Goal: Information Seeking & Learning: Learn about a topic

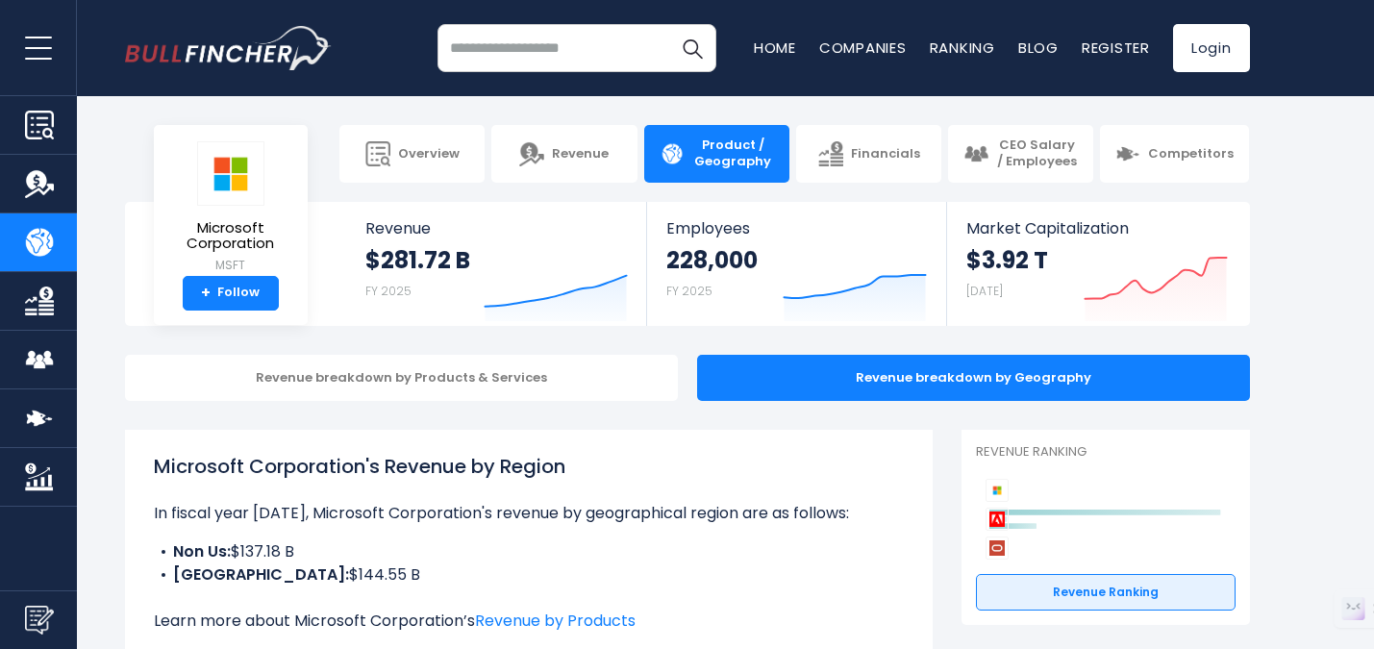
click at [546, 42] on input "search" at bounding box center [576, 48] width 279 height 48
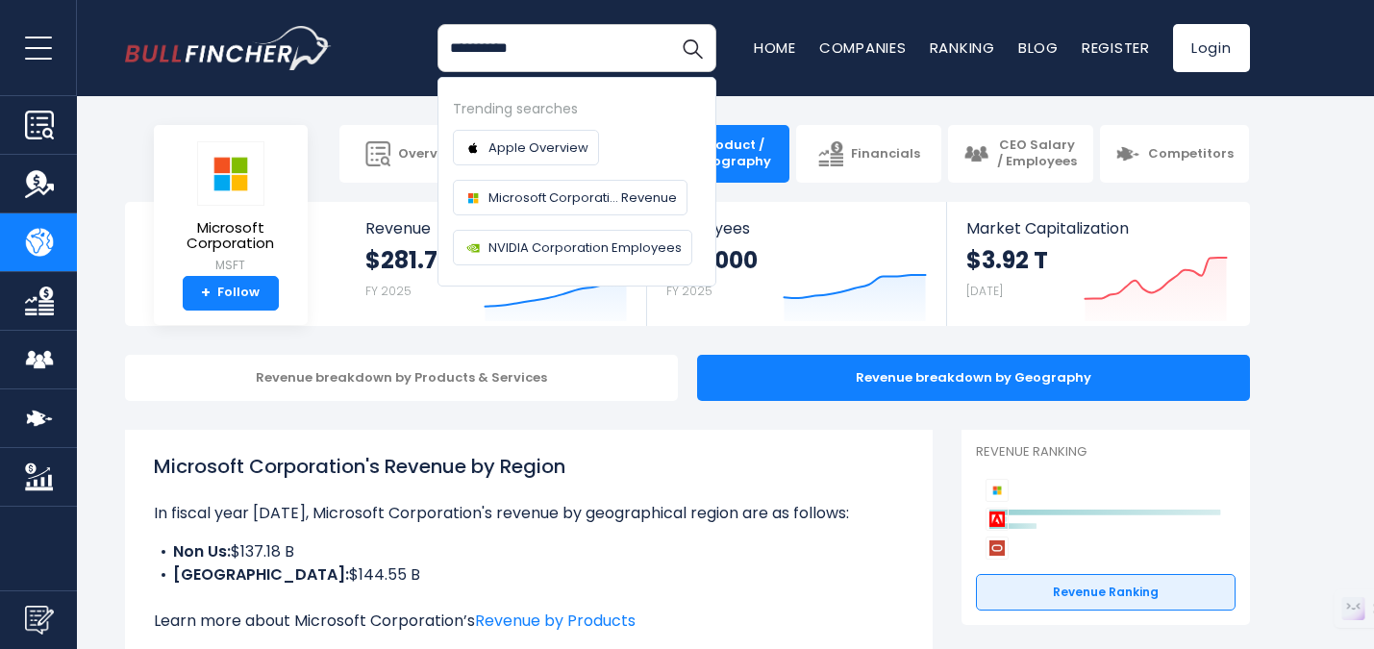
type input "**********"
click at [668, 24] on button "Search" at bounding box center [692, 48] width 48 height 48
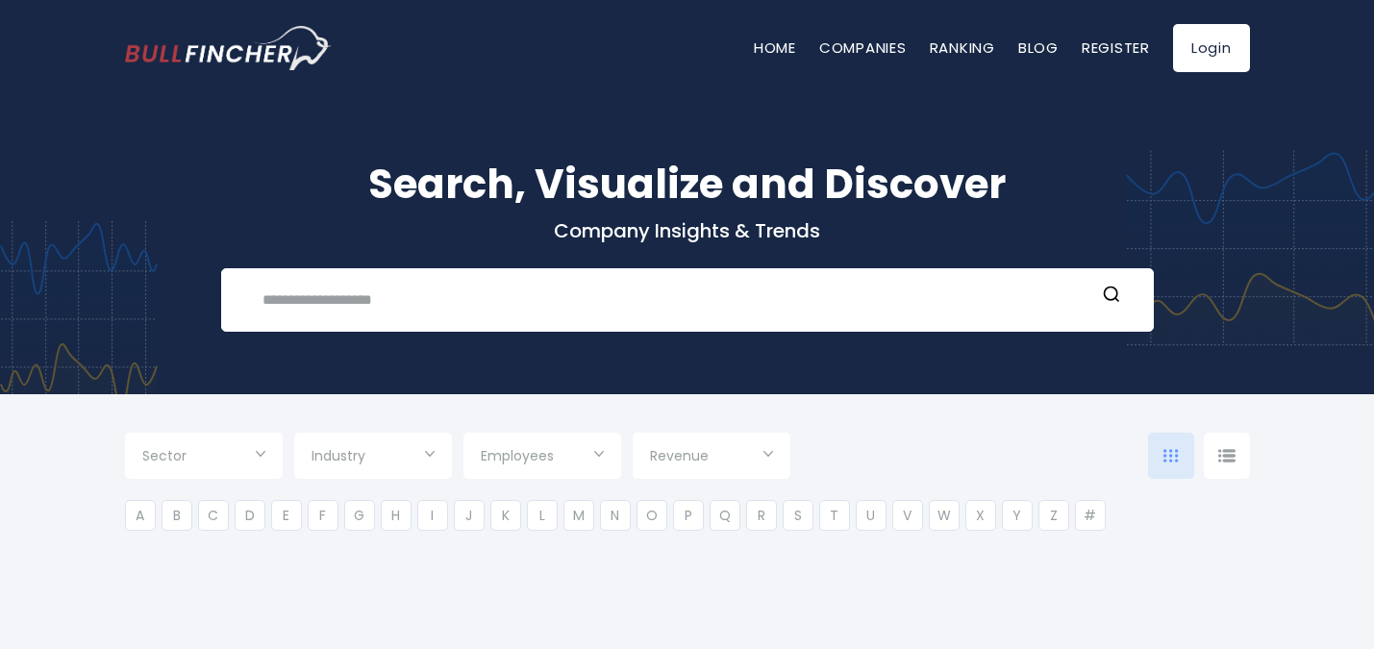
type input "***"
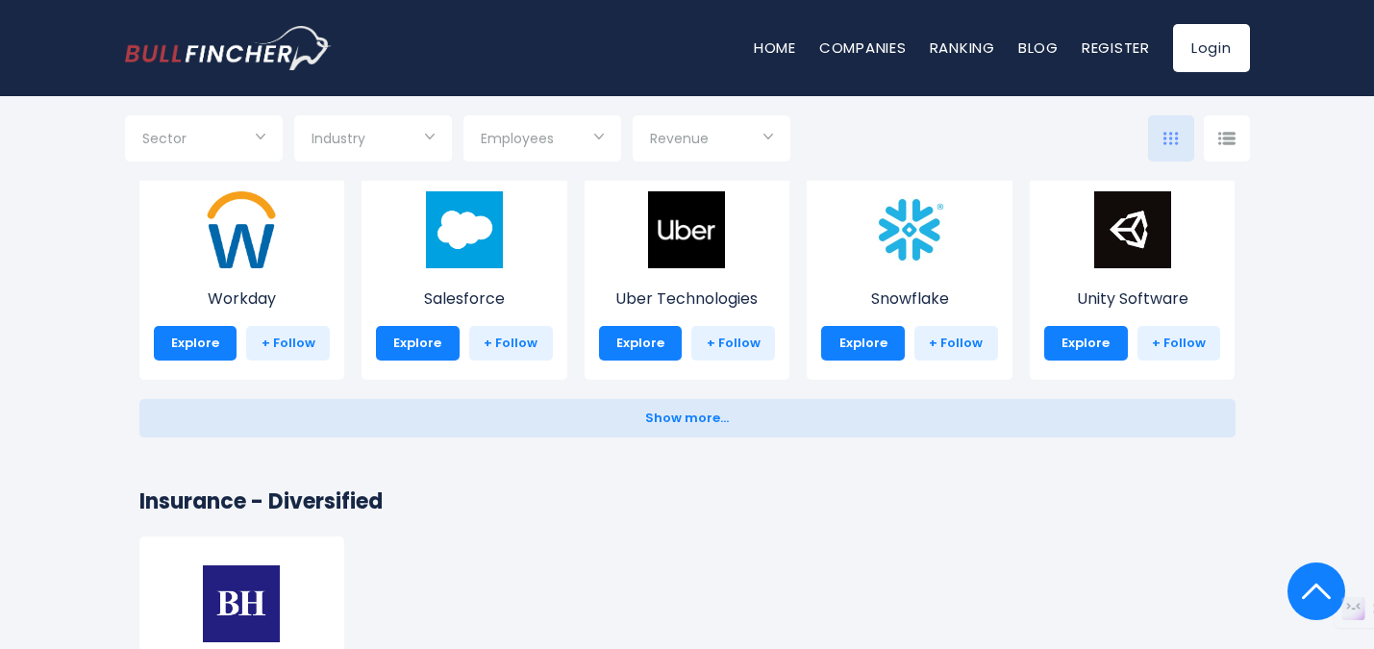
scroll to position [3719, 0]
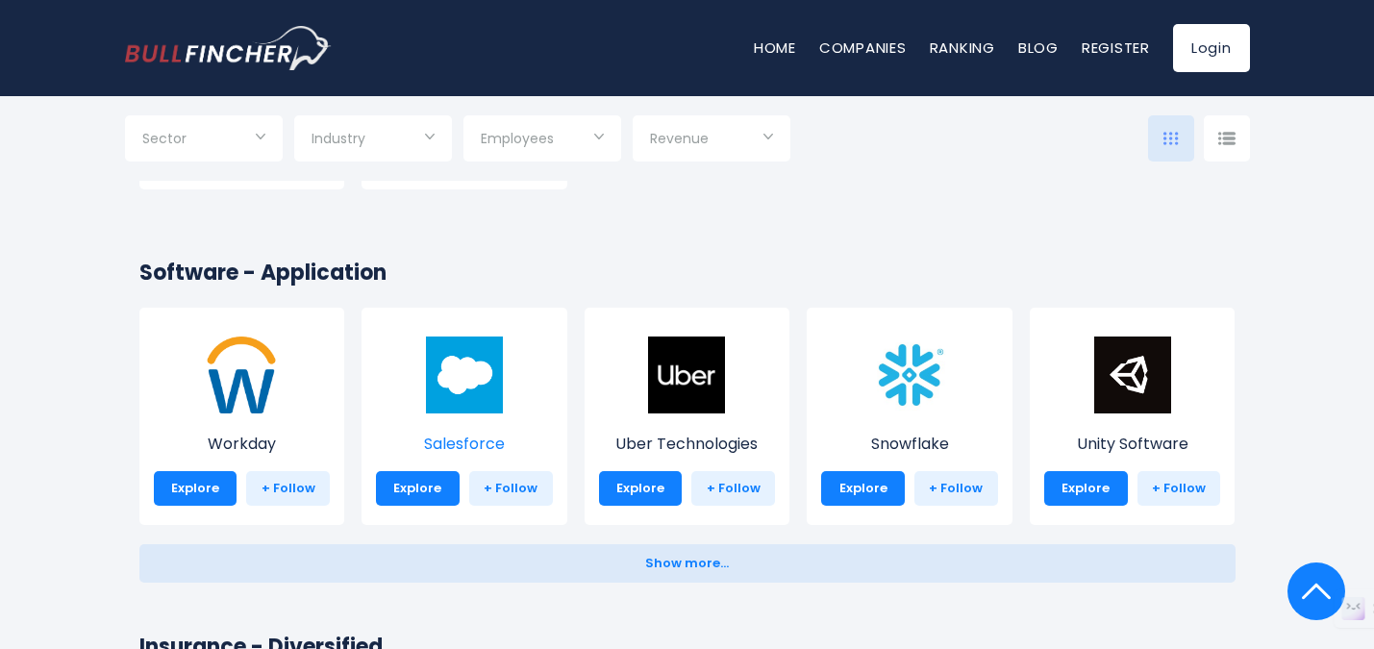
click at [453, 365] on img at bounding box center [464, 374] width 77 height 77
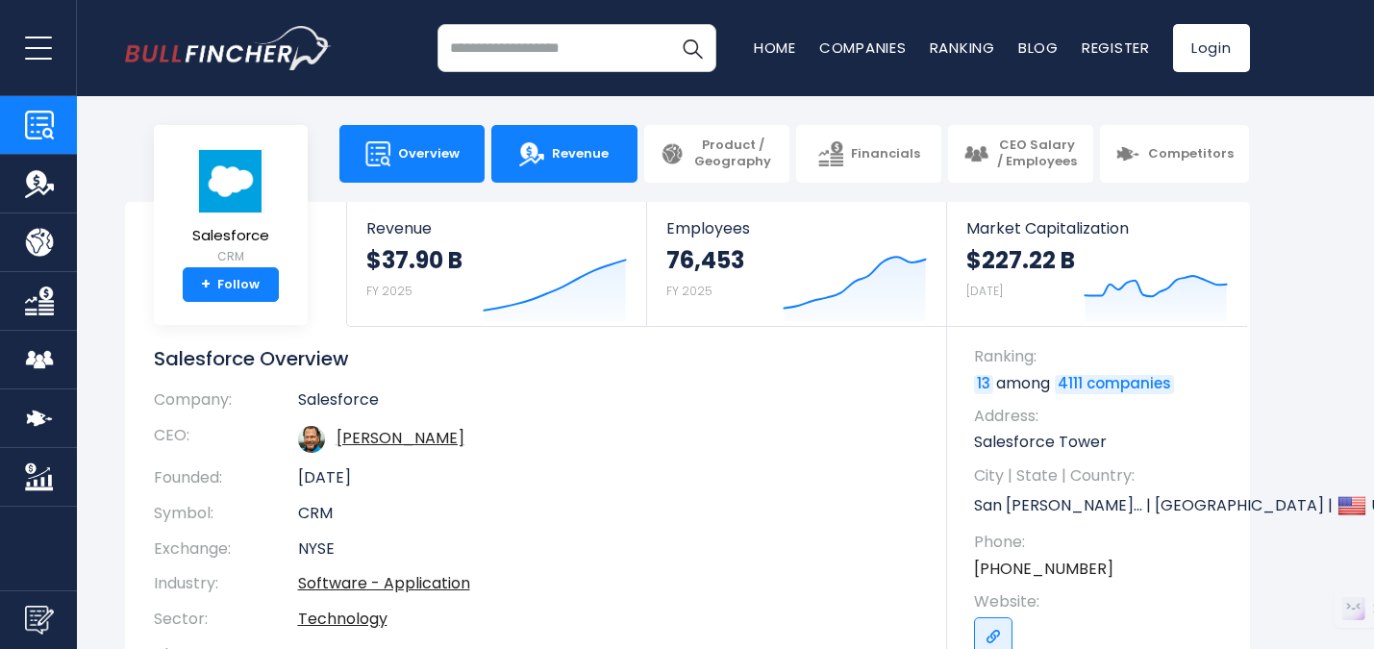
click at [586, 174] on link "Revenue" at bounding box center [563, 154] width 145 height 58
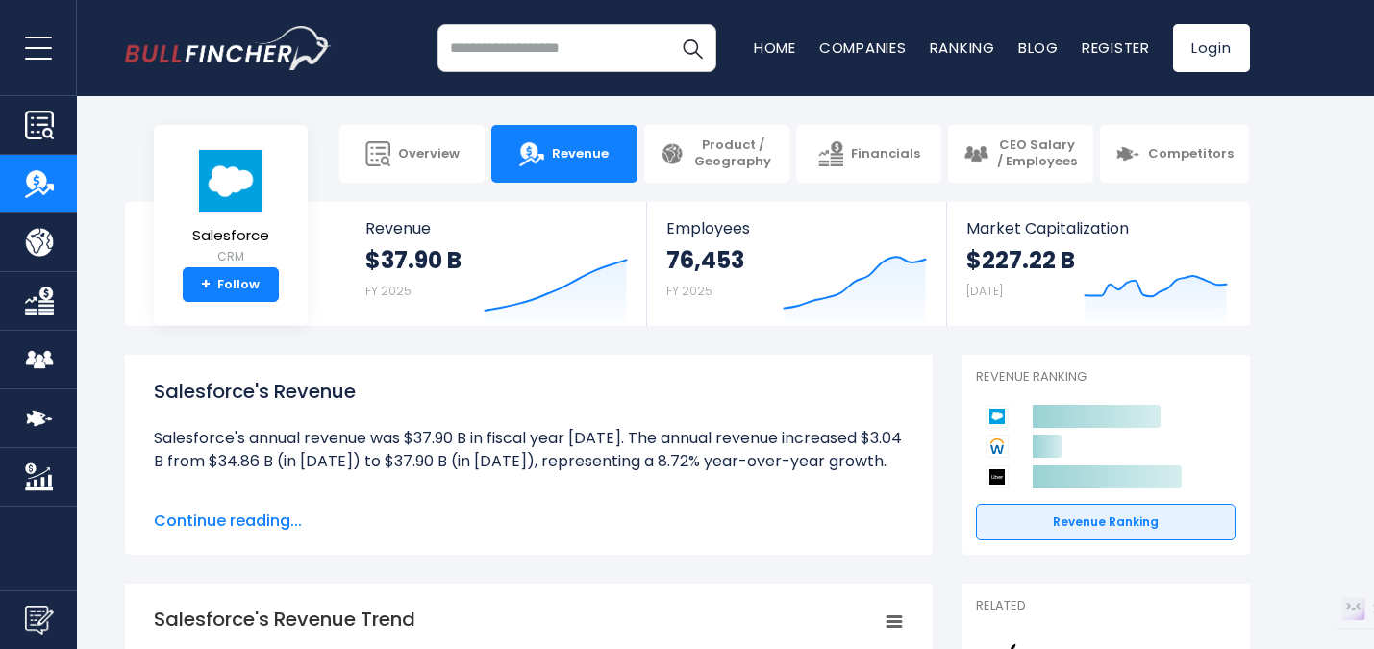
click at [190, 522] on span "Continue reading..." at bounding box center [529, 521] width 750 height 23
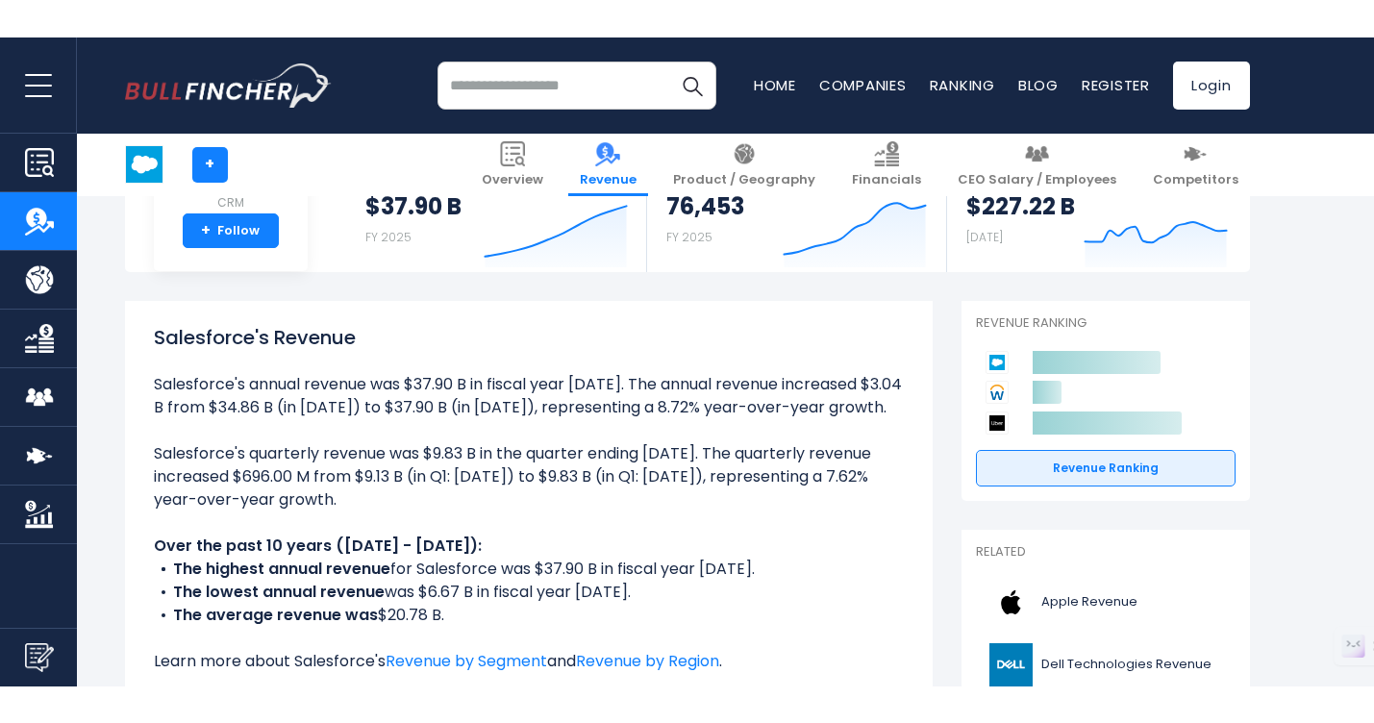
scroll to position [330, 0]
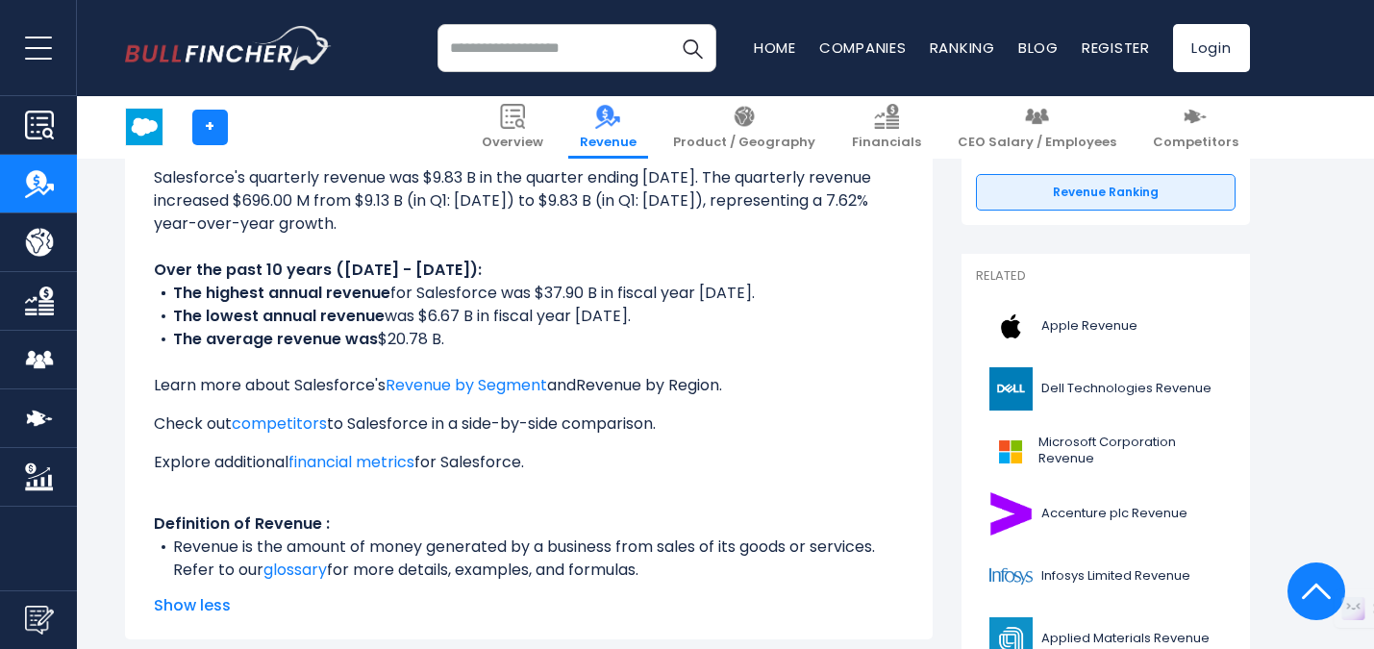
click at [638, 385] on link "Revenue by Region" at bounding box center [647, 385] width 143 height 22
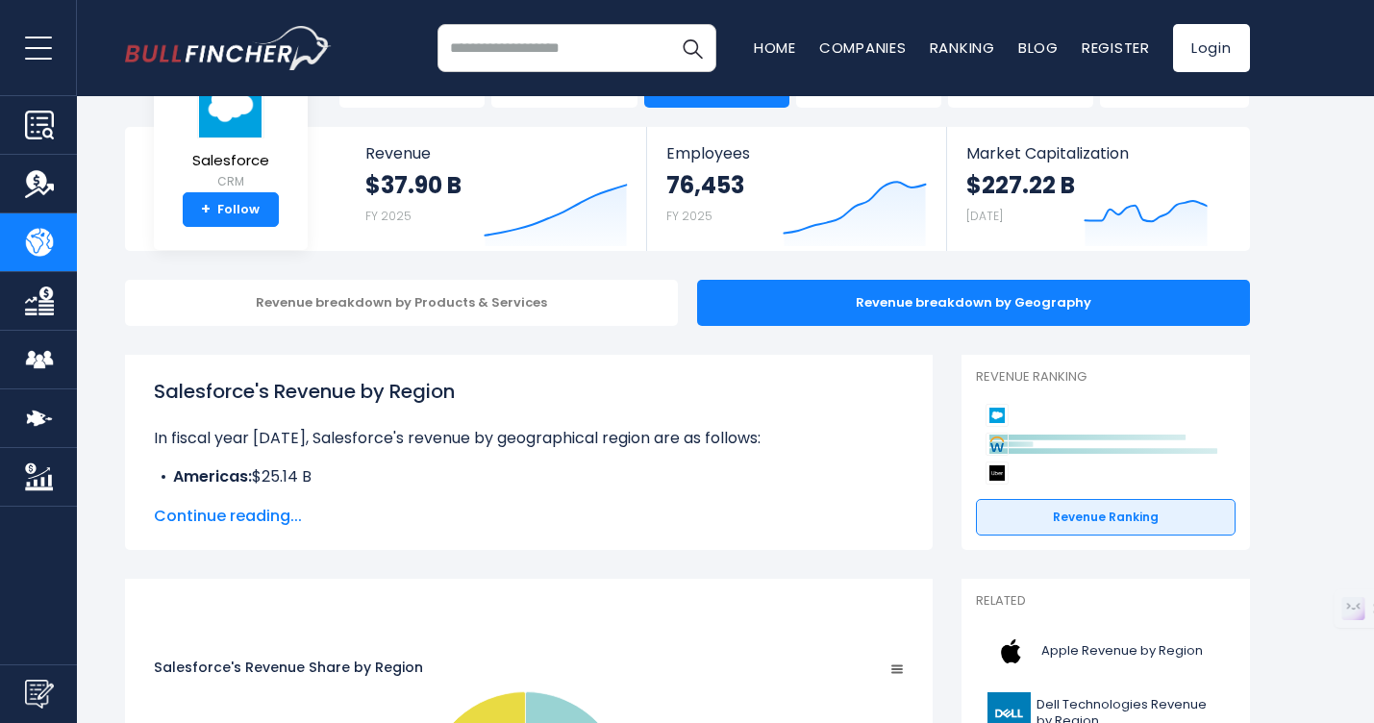
scroll to position [102, 0]
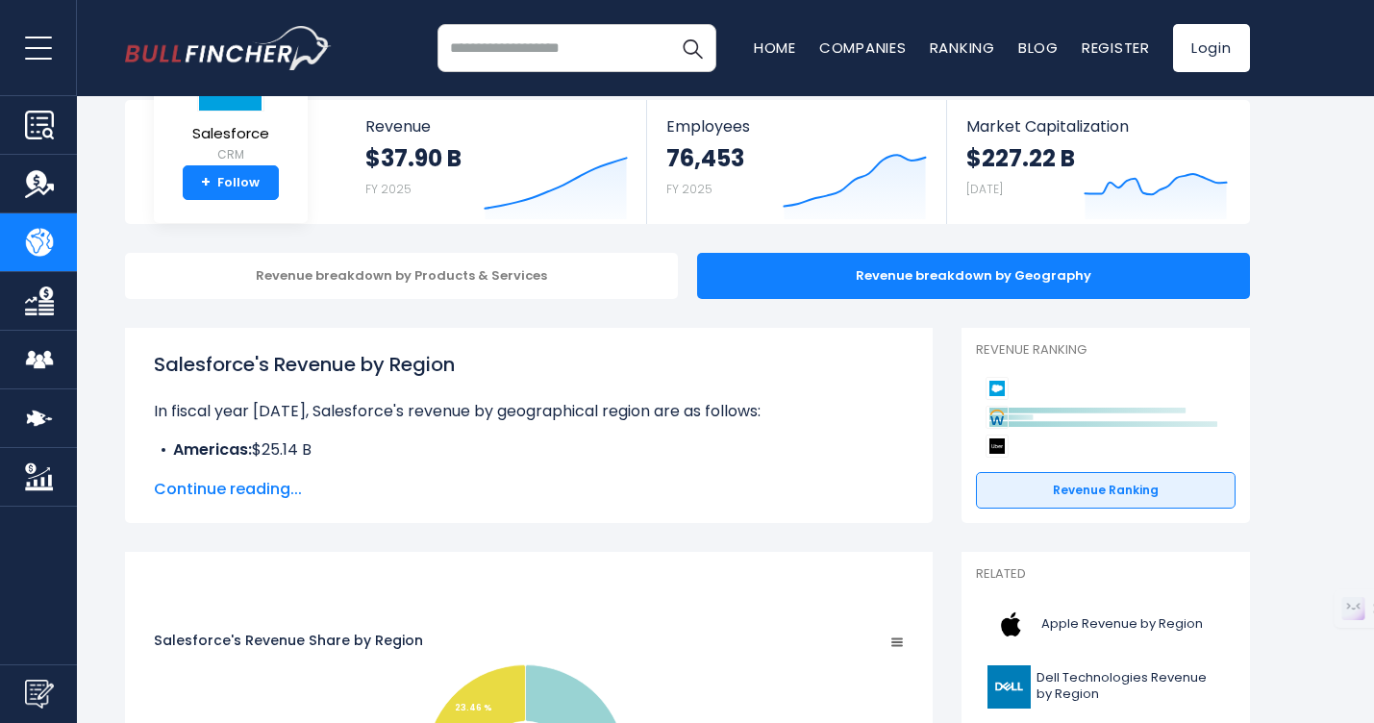
click at [250, 471] on div "Salesforce's Revenue by Region In fiscal year 2025, Salesforce's revenue by geo…" at bounding box center [529, 425] width 750 height 151
click at [252, 486] on span "Continue reading..." at bounding box center [529, 489] width 750 height 23
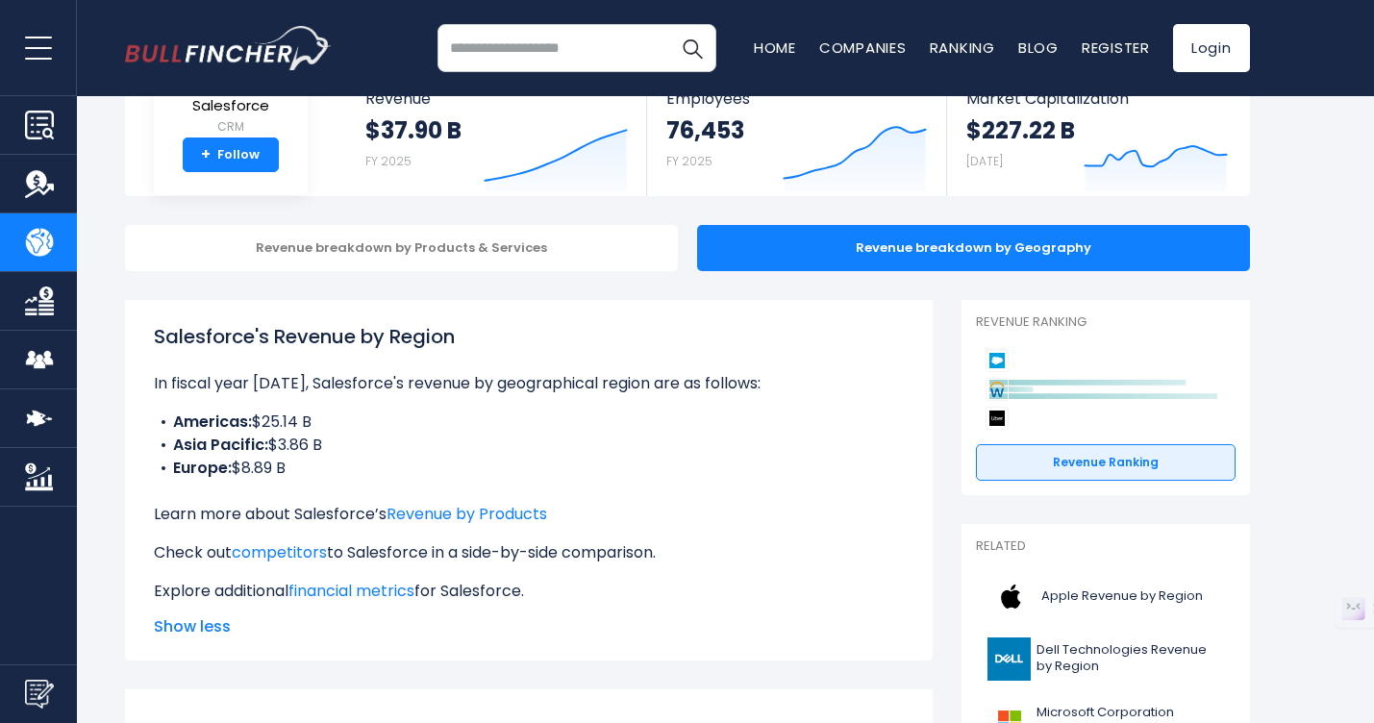
scroll to position [133, 0]
